Goal: Information Seeking & Learning: Learn about a topic

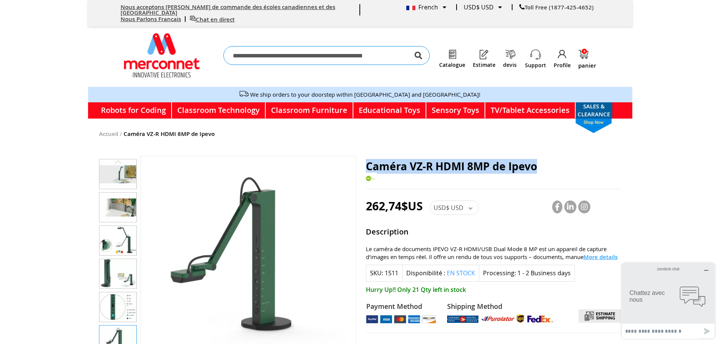
drag, startPoint x: 366, startPoint y: 161, endPoint x: 540, endPoint y: 162, distance: 173.8
click at [540, 162] on h1 "Caméra VZ-R HDMI 8MP de Ipevo" at bounding box center [493, 167] width 255 height 12
copy span "Caméra VZ-R HDMI 8MP de Ipevo"
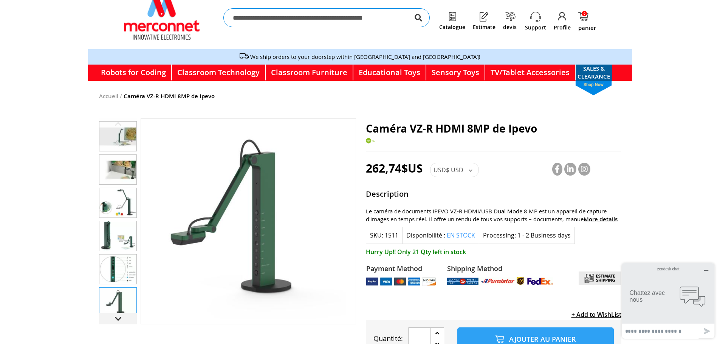
click at [590, 215] on span "More details" at bounding box center [600, 219] width 34 height 8
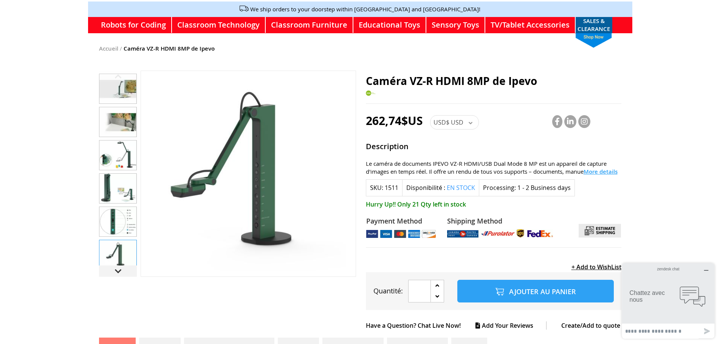
scroll to position [10, 0]
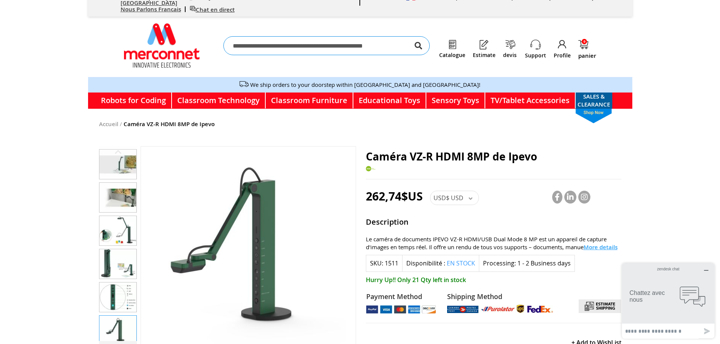
click at [457, 197] on div "USD$ USD" at bounding box center [454, 198] width 49 height 14
click at [457, 219] on link "$CA CAD" at bounding box center [454, 223] width 44 height 8
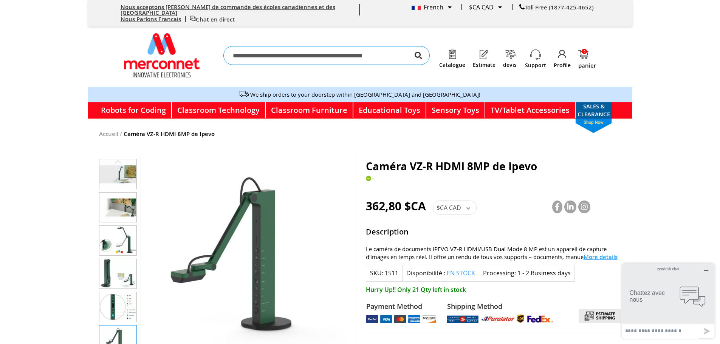
click at [455, 49] on img at bounding box center [452, 54] width 11 height 11
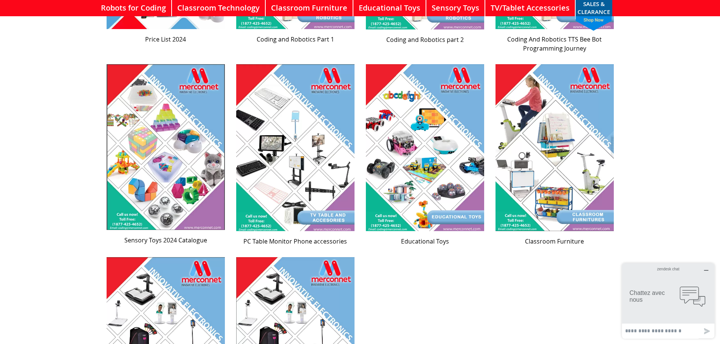
scroll to position [567, 0]
